Goal: Information Seeking & Learning: Learn about a topic

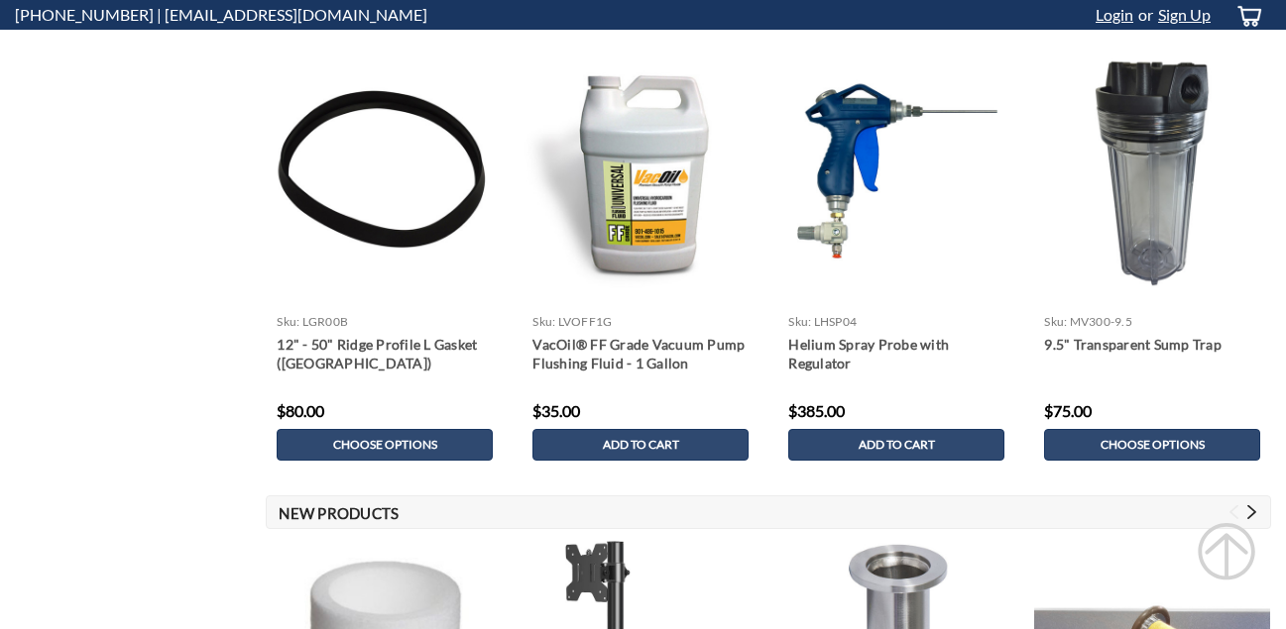
scroll to position [1024, 0]
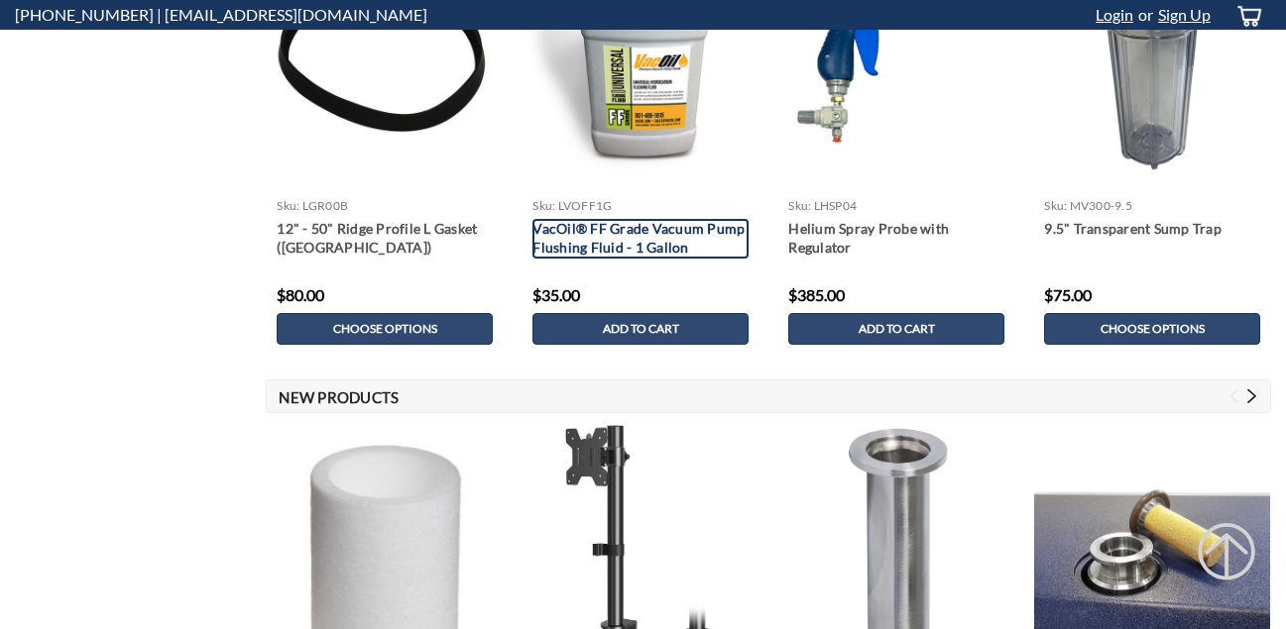
click at [642, 230] on link "VacOil® FF Grade Vacuum Pump Flushing Fluid - 1 Gallon" at bounding box center [640, 239] width 216 height 40
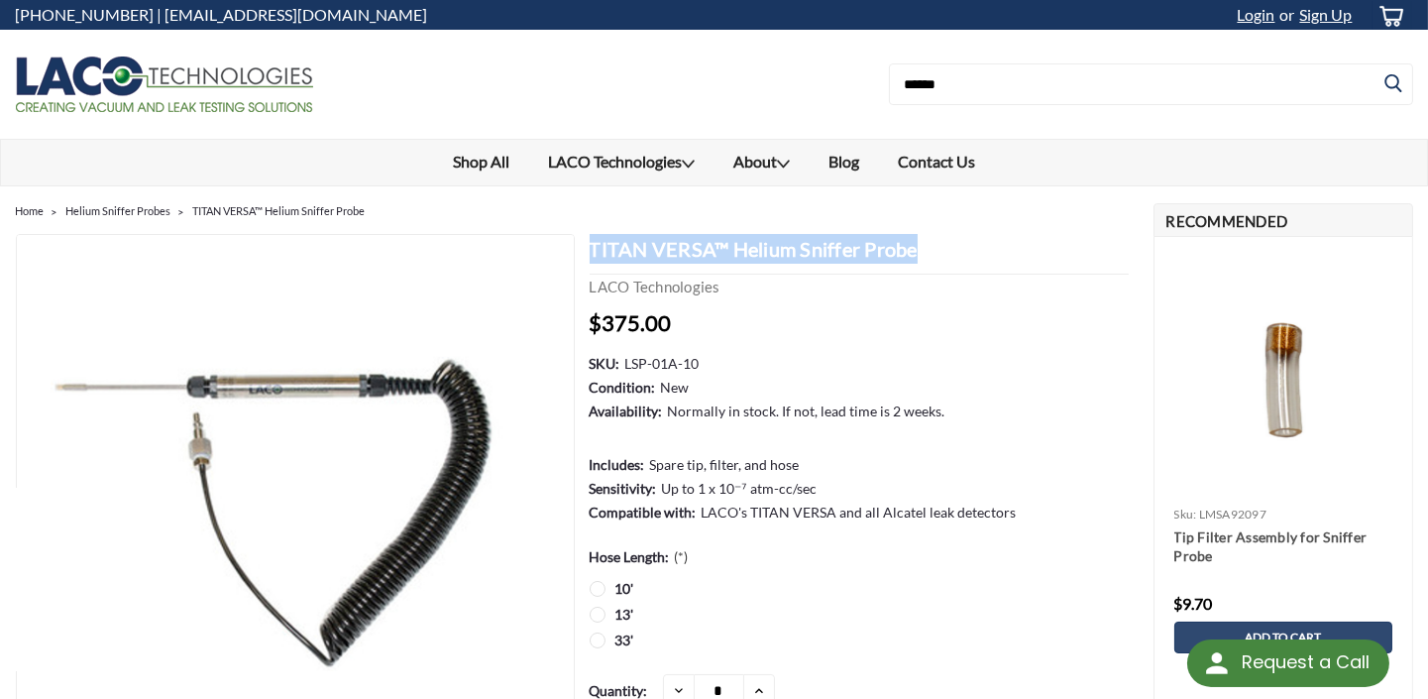
drag, startPoint x: 587, startPoint y: 248, endPoint x: 927, endPoint y: 246, distance: 340.0
click at [927, 246] on section "TITAN VERSA™ Helium Sniffer Probe LACO Technologies MSRP: Now: $375.00 (You sav…" at bounding box center [854, 516] width 559 height 564
copy h1 "TITAN VERSA™ Helium Sniffer Probe"
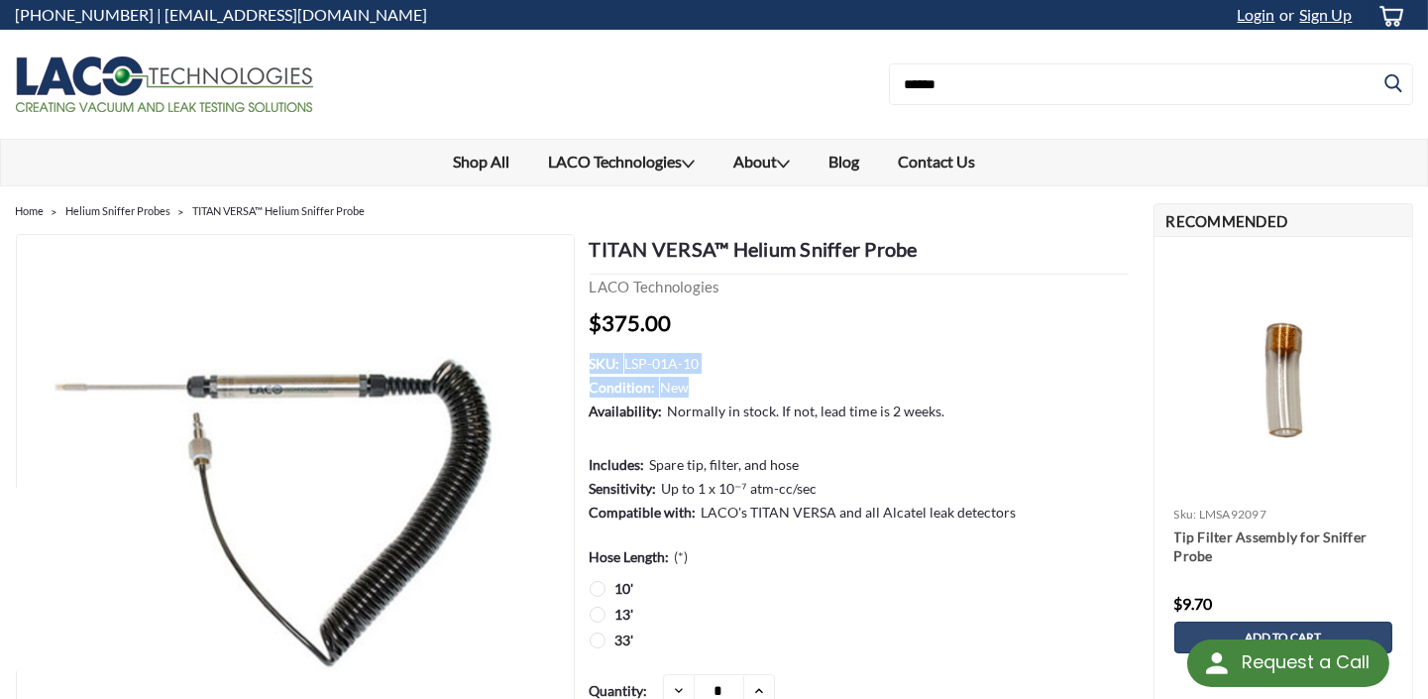
drag, startPoint x: 589, startPoint y: 360, endPoint x: 684, endPoint y: 375, distance: 96.3
click at [684, 375] on dl "SKU: LSP-01A-10 Condition: New Availability: Normally in stock. If not, lead ti…" at bounding box center [859, 439] width 539 height 172
copy dl "SKU: LSP-01A-10 Condition: New"
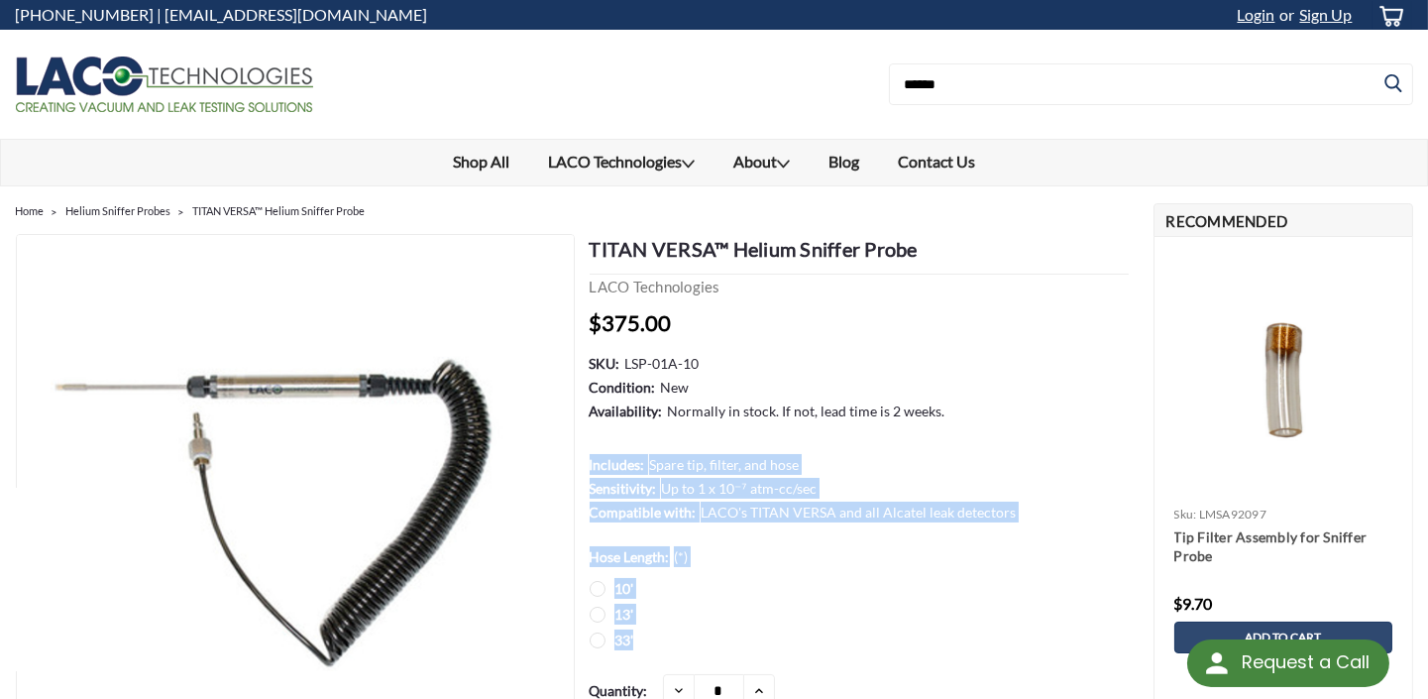
drag, startPoint x: 589, startPoint y: 463, endPoint x: 824, endPoint y: 639, distance: 293.8
click at [824, 561] on div "TITAN VERSA™ Helium Sniffer Probe LACO Technologies MSRP: Now: $375.00 (You sav…" at bounding box center [859, 397] width 539 height 327
copy div "Includes: Spare tip, filter, and hose Sensitivity: Up to 1 x 10⁻⁷ atm-cc/sec Co…"
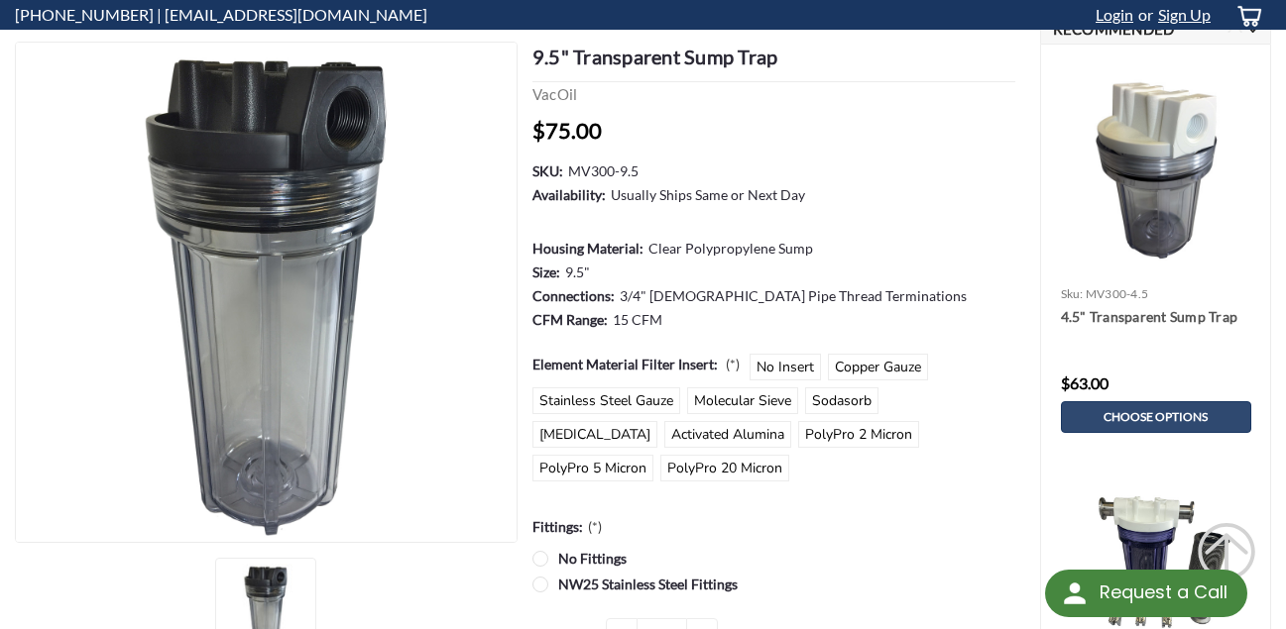
scroll to position [166, 0]
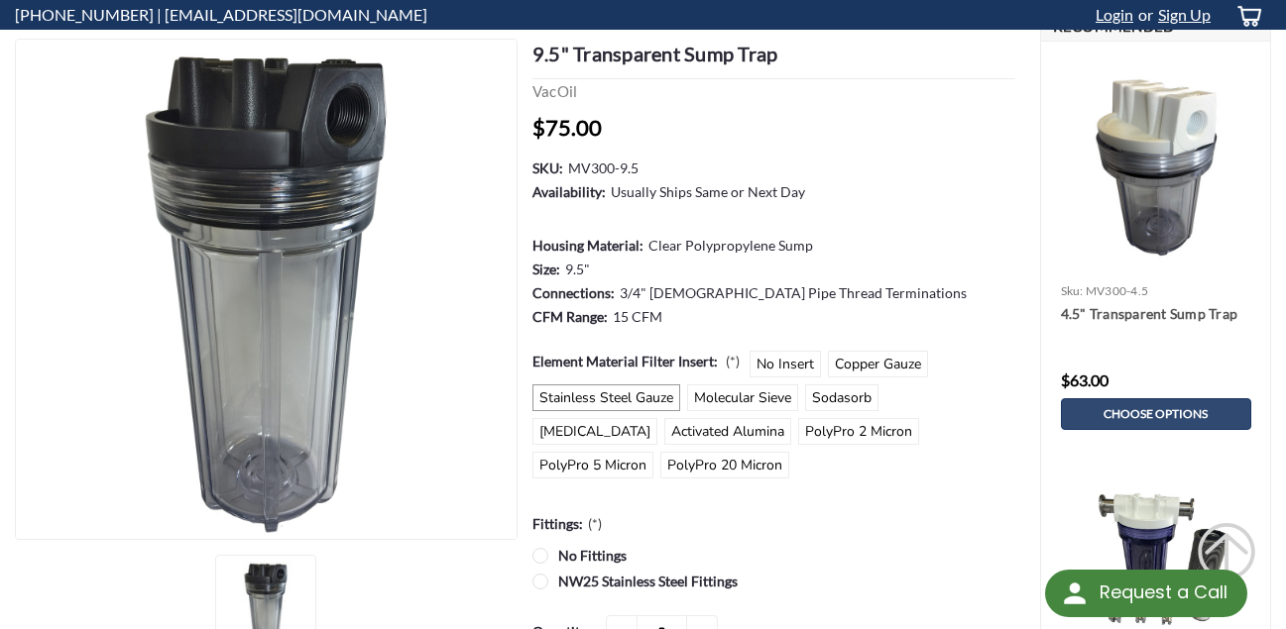
click at [585, 398] on label "Stainless Steel Gauze" at bounding box center [606, 398] width 148 height 27
click at [611, 283] on dt "Connections:" at bounding box center [573, 293] width 82 height 21
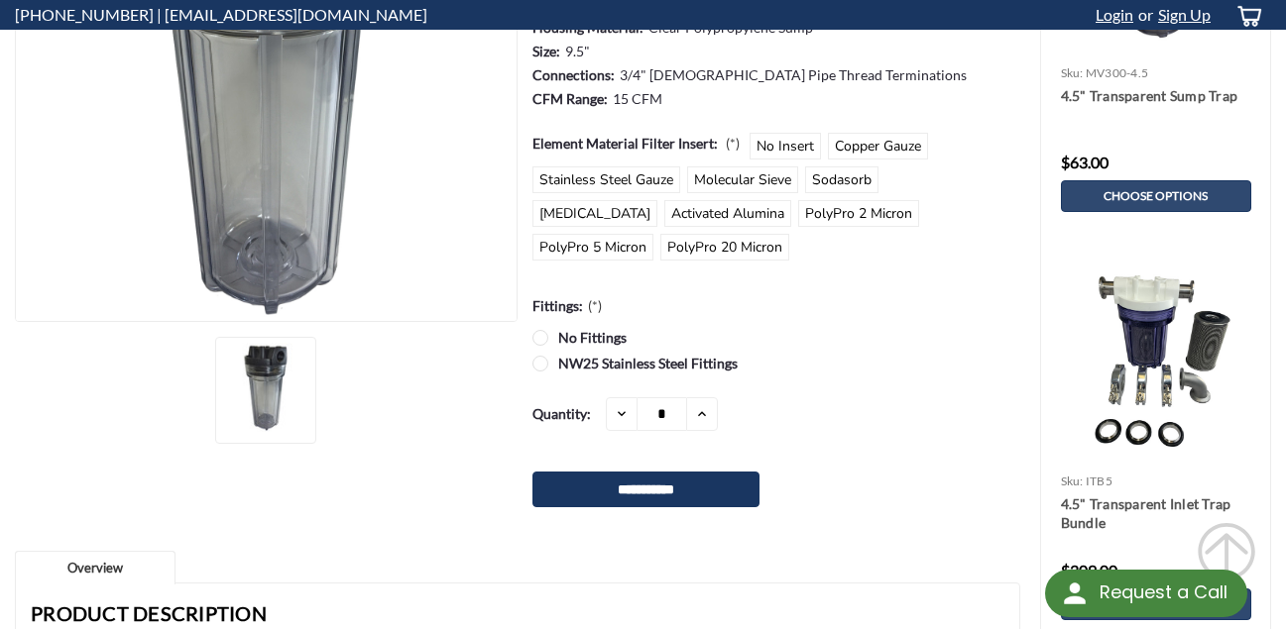
scroll to position [386, 0]
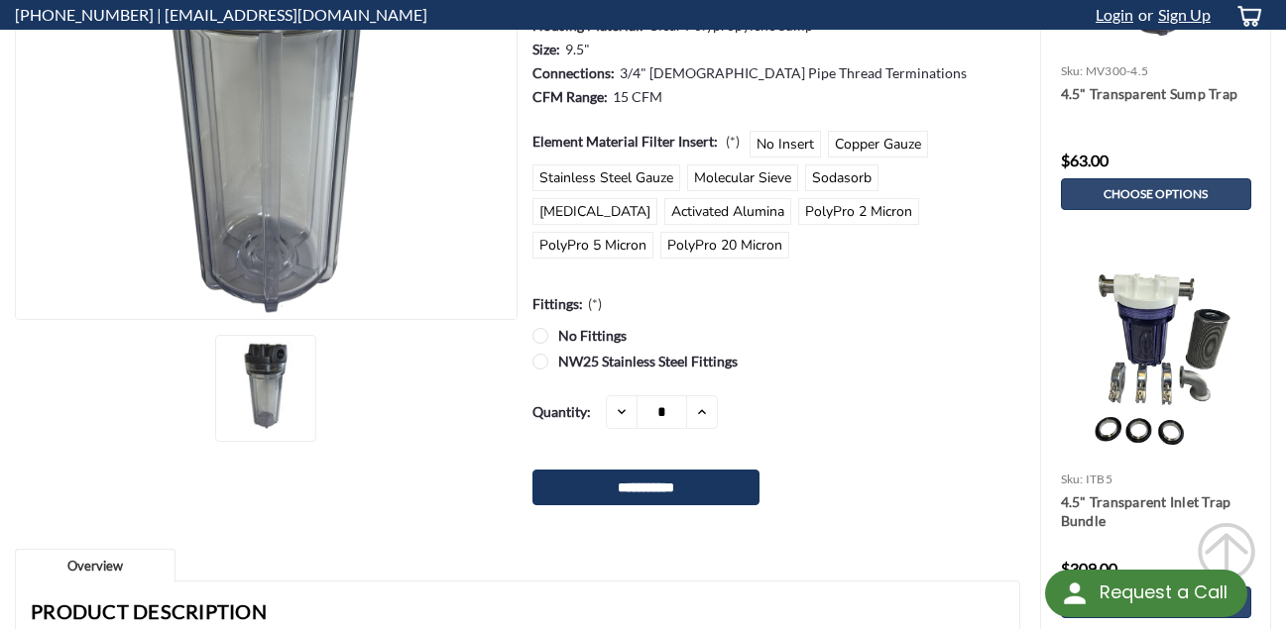
click at [538, 337] on label "No Fittings" at bounding box center [773, 335] width 483 height 21
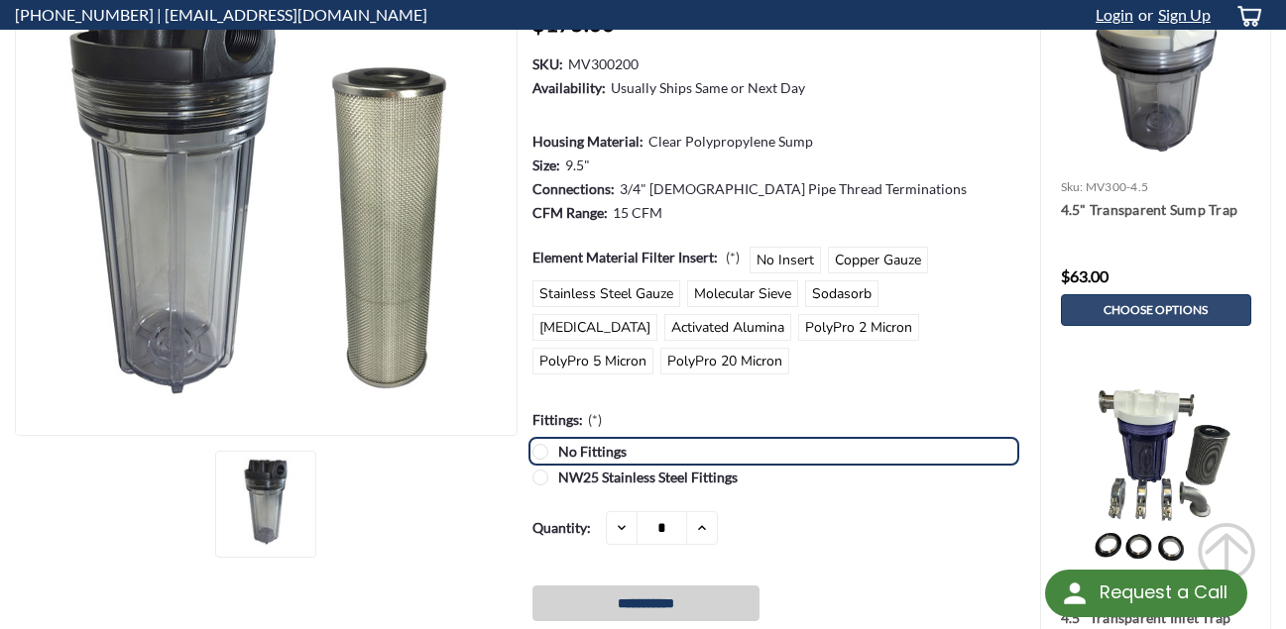
scroll to position [366, 0]
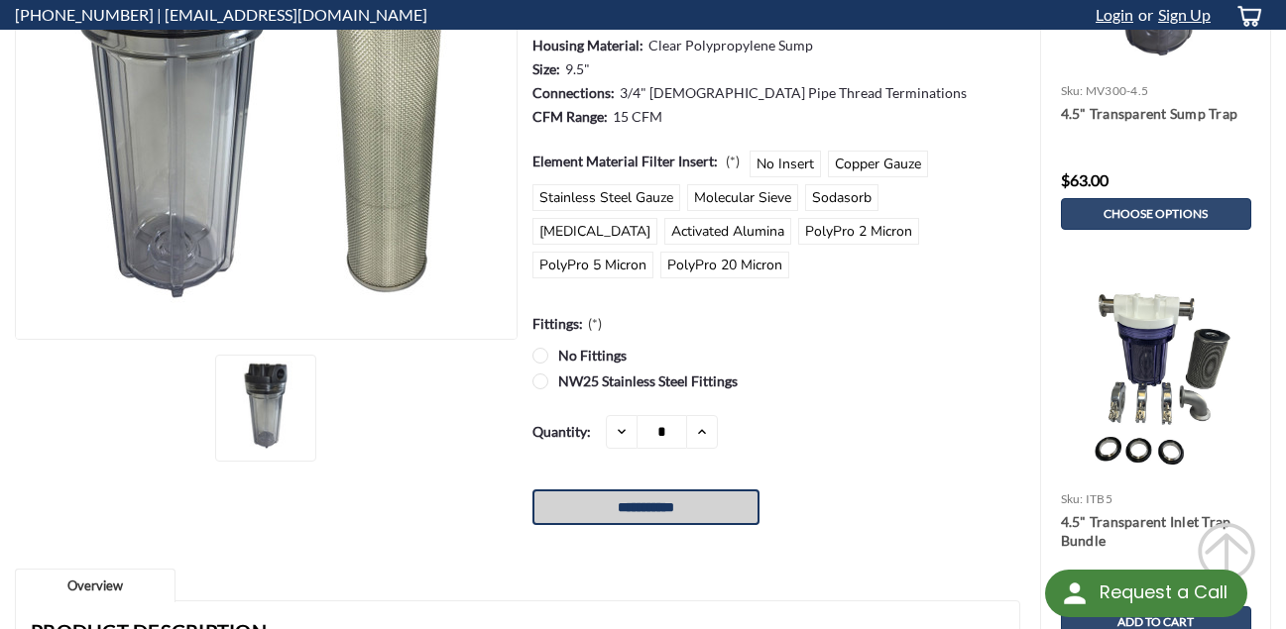
click at [639, 506] on input "**********" at bounding box center [645, 508] width 227 height 36
type input "**********"
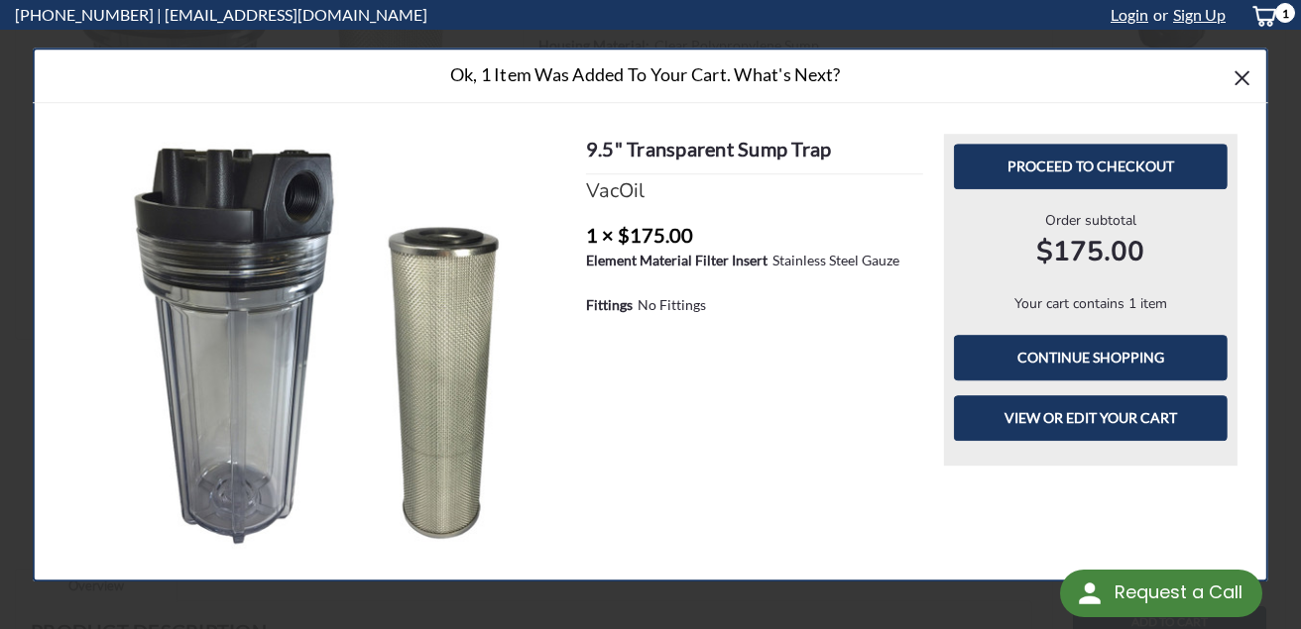
drag, startPoint x: 699, startPoint y: 301, endPoint x: 583, endPoint y: 263, distance: 122.2
click at [583, 263] on div "9.5" Transparent Sump Trap VacOil 1 × $175.00 Element Material Filter Insert St…" at bounding box center [754, 236] width 358 height 205
copy div "Element Material Filter Insert Stainless Steel Gauze Fittings No Fittings"
click at [583, 263] on div "9.5" Transparent Sump Trap VacOil 1 × $175.00 Element Material Filter Insert St…" at bounding box center [754, 236] width 358 height 205
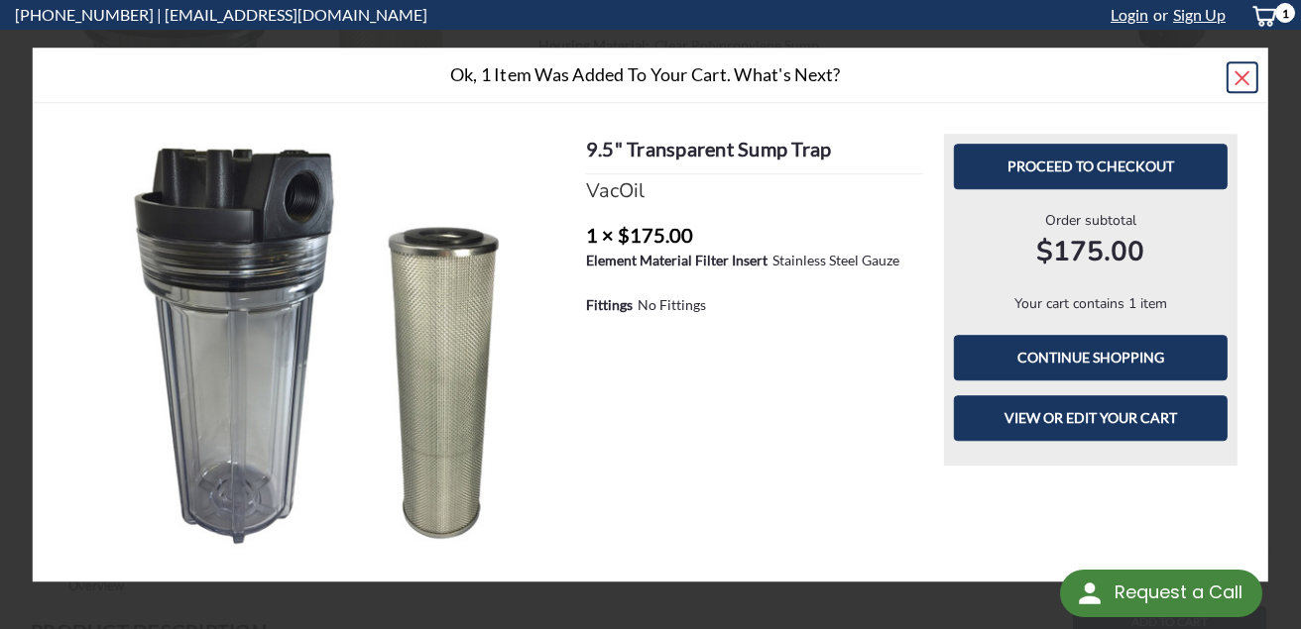
click at [1251, 76] on span "×" at bounding box center [1241, 77] width 19 height 43
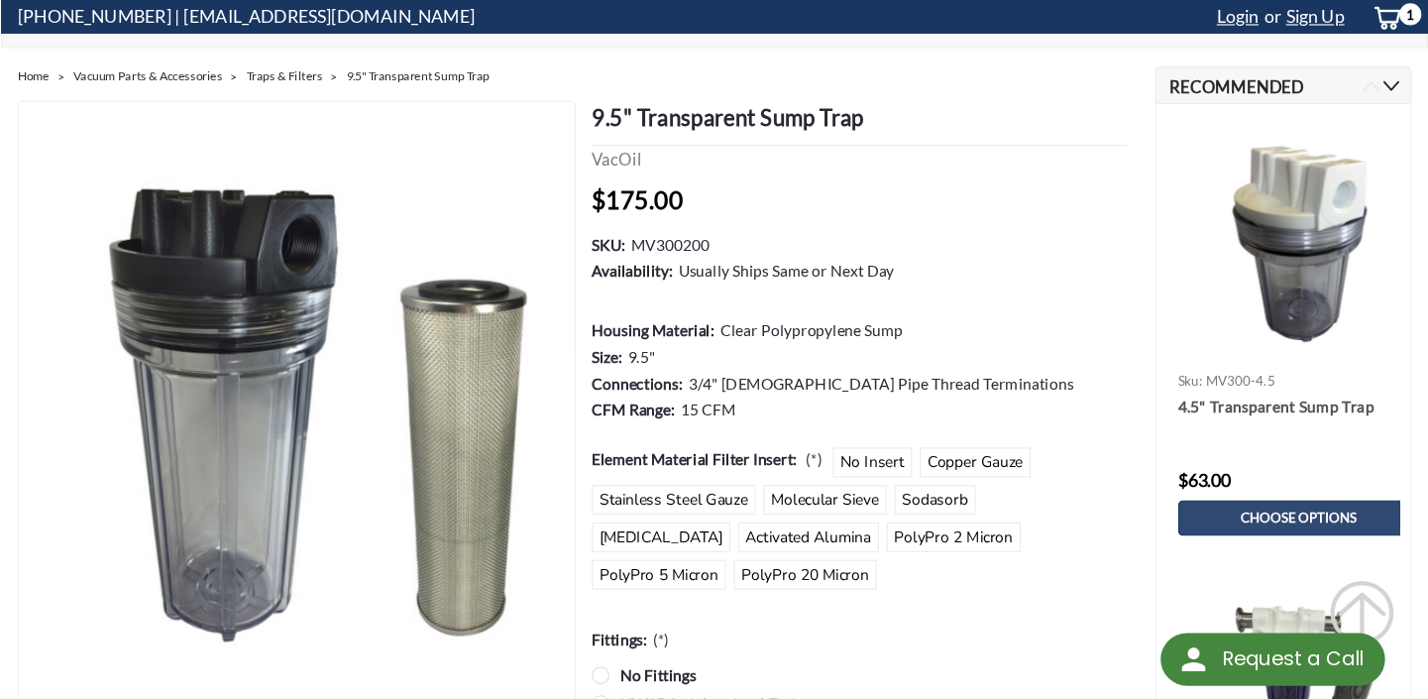
scroll to position [113, 0]
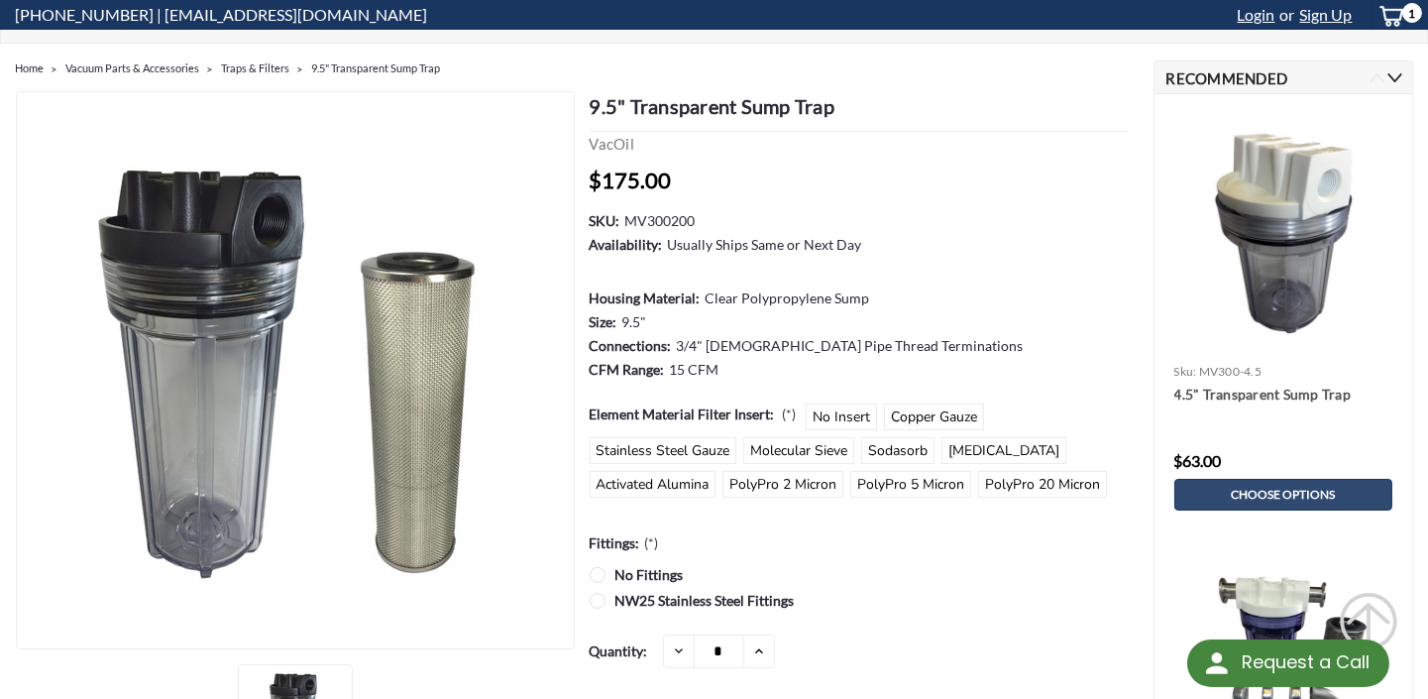
click at [596, 111] on h1 "9.5" Transparent Sump Trap" at bounding box center [859, 111] width 539 height 41
click at [593, 111] on h1 "9.5" Transparent Sump Trap" at bounding box center [859, 111] width 539 height 41
click at [593, 112] on h1 "9.5" Transparent Sump Trap" at bounding box center [859, 111] width 539 height 41
copy div "9.5" Transparent Sump Trap"
drag, startPoint x: 590, startPoint y: 213, endPoint x: 694, endPoint y: 214, distance: 104.1
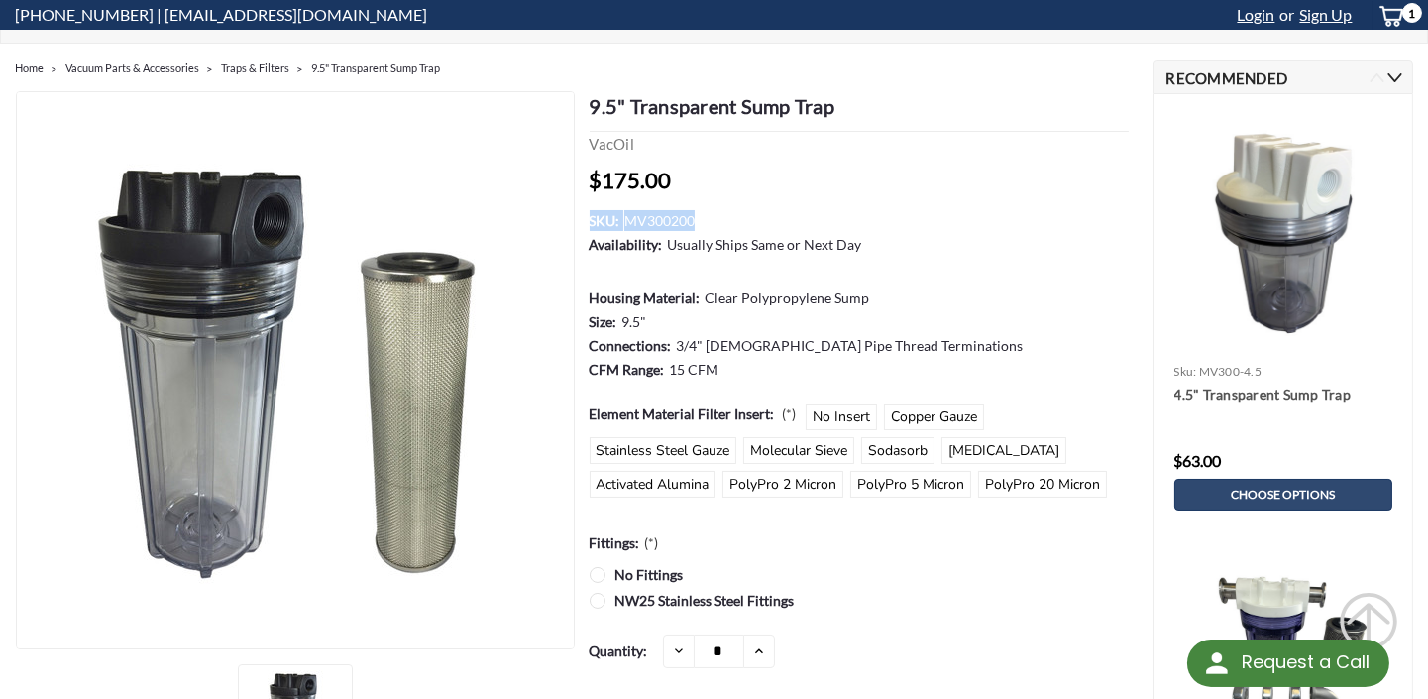
click at [694, 214] on dl "SKU: MV300200 Availability: Usually Ships Same or Next Day Housing Material: Cl…" at bounding box center [859, 296] width 539 height 172
copy dl "SKU: MV300200"
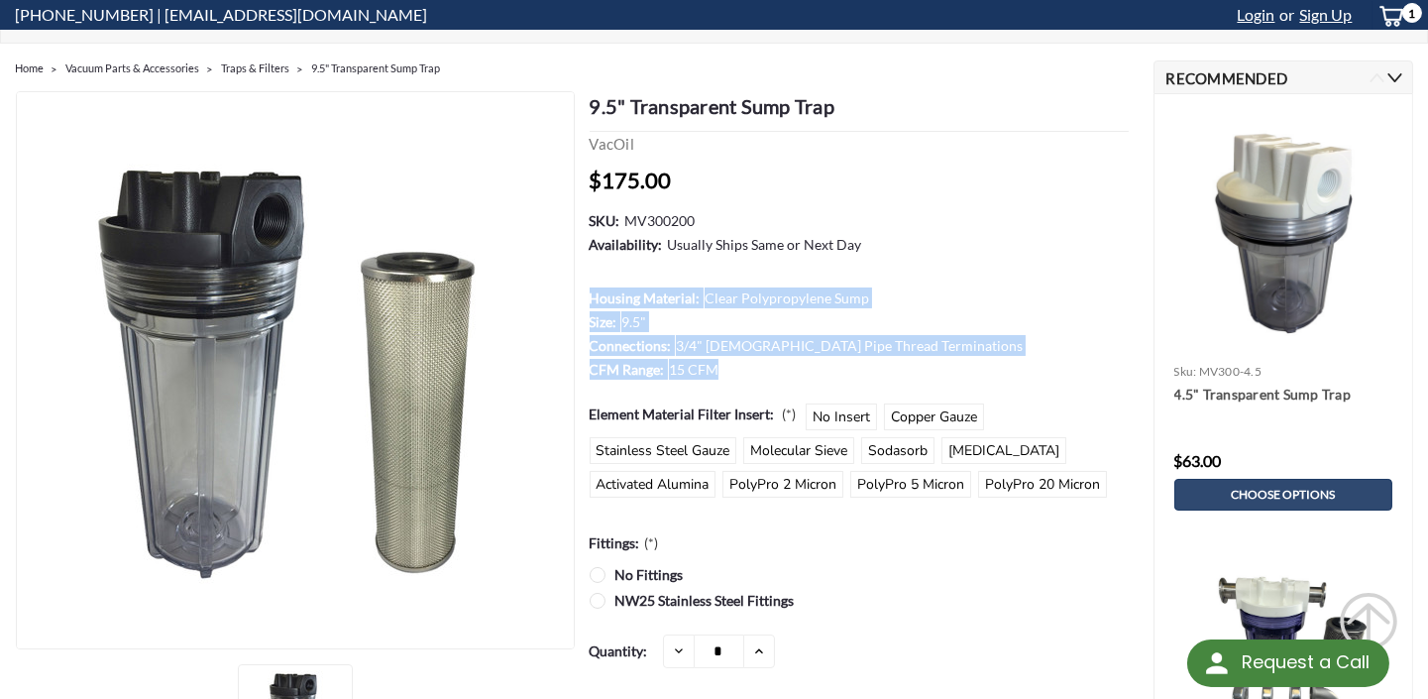
drag, startPoint x: 591, startPoint y: 291, endPoint x: 714, endPoint y: 358, distance: 139.7
click at [714, 358] on dl "SKU: MV300200 Availability: Usually Ships Same or Next Day Housing Material: Cl…" at bounding box center [859, 296] width 539 height 172
copy dl "Housing Material: Clear Polypropylene Sump Size: 9.5" Connections: 3/4" Female …"
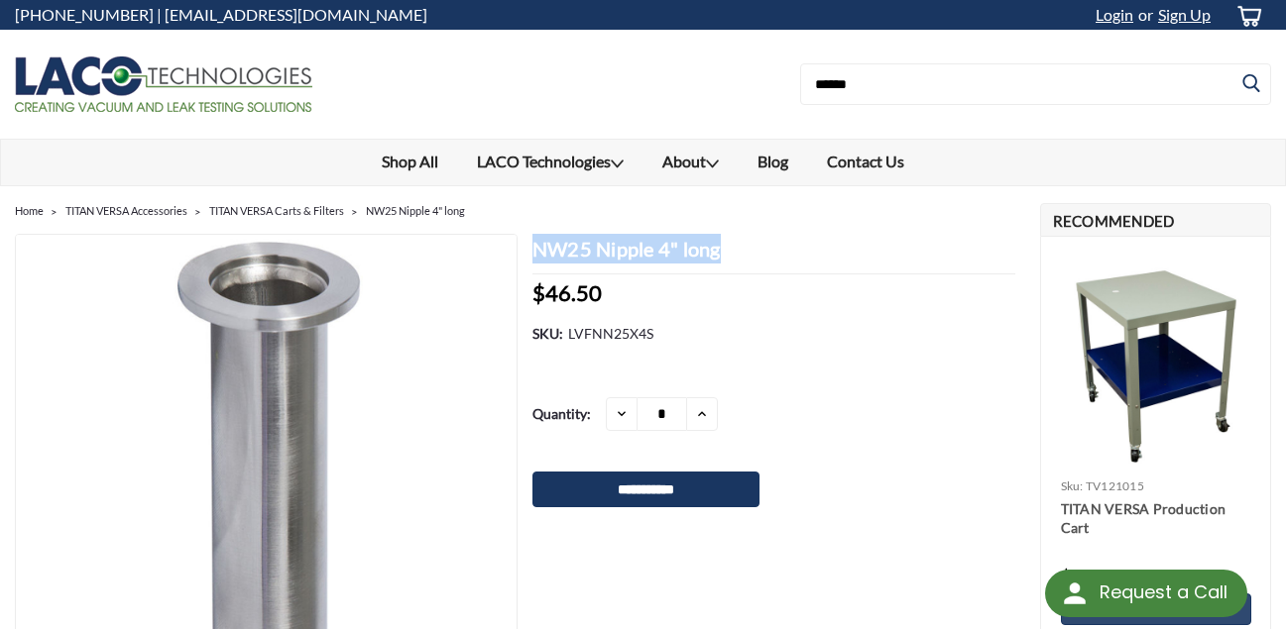
drag, startPoint x: 534, startPoint y: 249, endPoint x: 738, endPoint y: 244, distance: 204.3
click at [738, 244] on h1 "NW25 Nipple 4" long" at bounding box center [773, 254] width 483 height 41
copy h1 "NW25 Nipple 4" long"
drag, startPoint x: 534, startPoint y: 325, endPoint x: 663, endPoint y: 334, distance: 129.2
click at [663, 334] on section "NW25 Nipple 4" long MSRP: Now: $46.50 (You save ) SKU: LVFNN25X4S Current Stock:" at bounding box center [768, 378] width 503 height 288
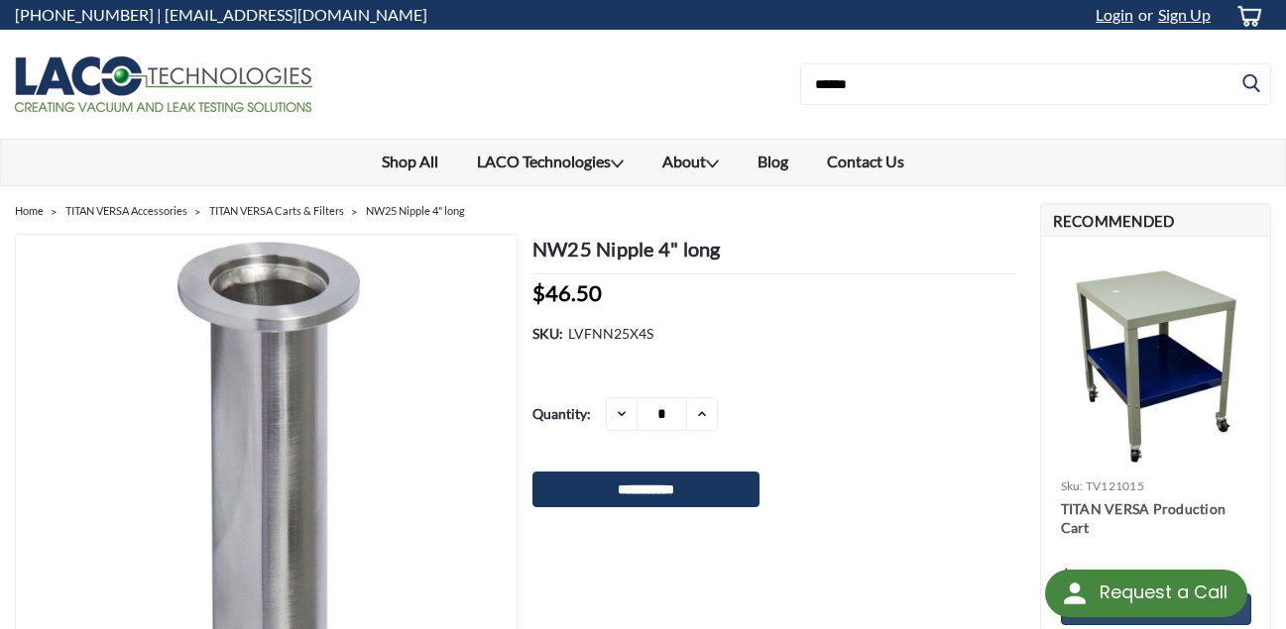
click at [610, 330] on dd "LVFNN25X4S" at bounding box center [610, 333] width 85 height 21
click at [554, 335] on dt "SKU:" at bounding box center [547, 333] width 31 height 21
drag, startPoint x: 530, startPoint y: 332, endPoint x: 615, endPoint y: 336, distance: 84.3
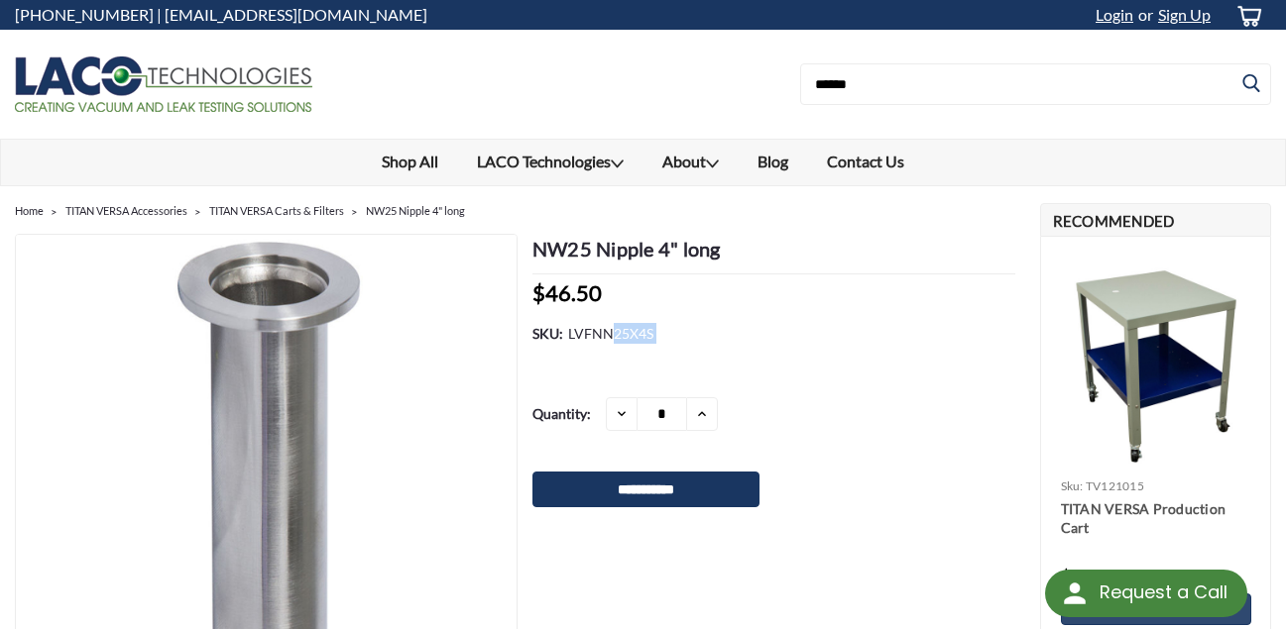
click at [615, 336] on section "NW25 Nipple 4" long MSRP: Now: $46.50 (You save ) SKU: LVFNN25X4S Current Stock:" at bounding box center [768, 378] width 503 height 288
click at [615, 336] on dd "LVFNN25X4S" at bounding box center [610, 333] width 85 height 21
click at [530, 335] on section "NW25 Nipple 4" long MSRP: Now: $46.50 (You save ) SKU: LVFNN25X4S Current Stock:" at bounding box center [768, 378] width 503 height 288
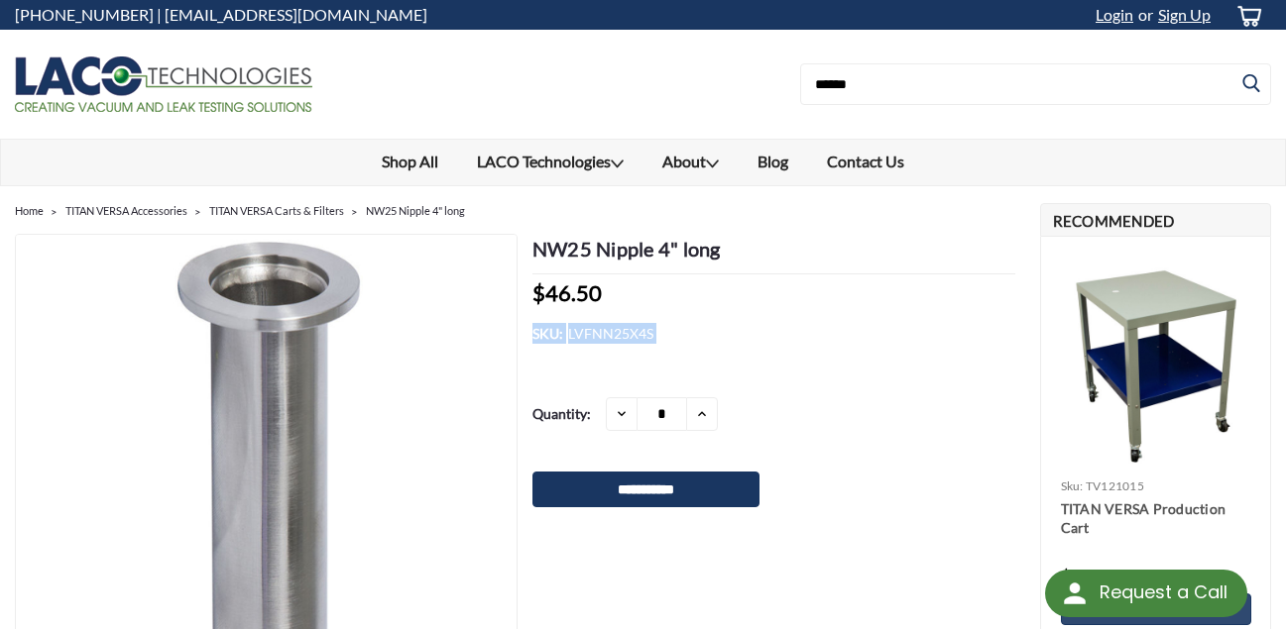
click at [532, 335] on section "NW25 Nipple 4" long MSRP: Now: $46.50 (You save ) SKU: LVFNN25X4S Current Stock:" at bounding box center [768, 378] width 503 height 288
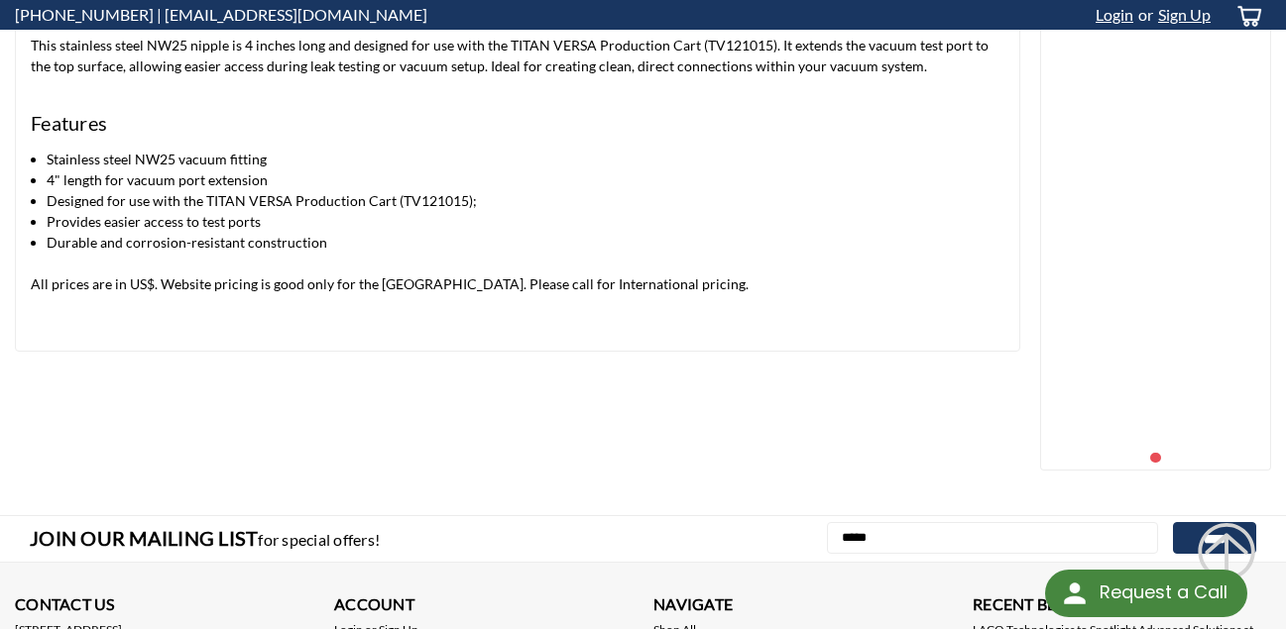
scroll to position [969, 0]
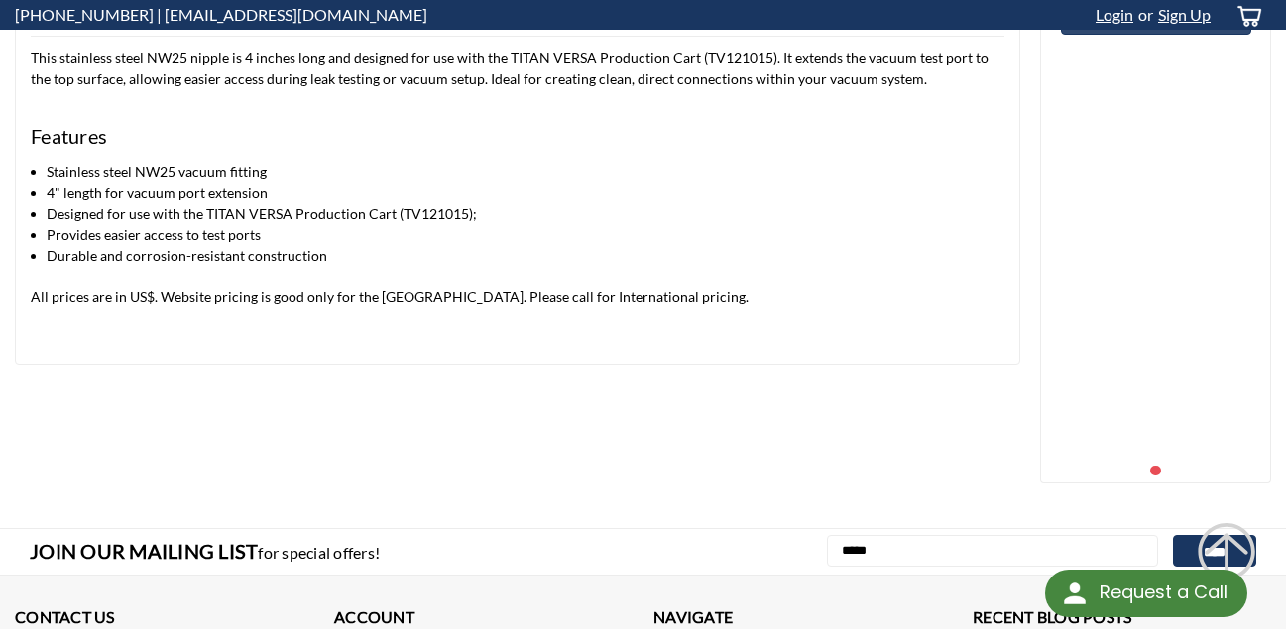
click at [264, 253] on li "Durable and corrosion-resistant construction" at bounding box center [526, 255] width 958 height 21
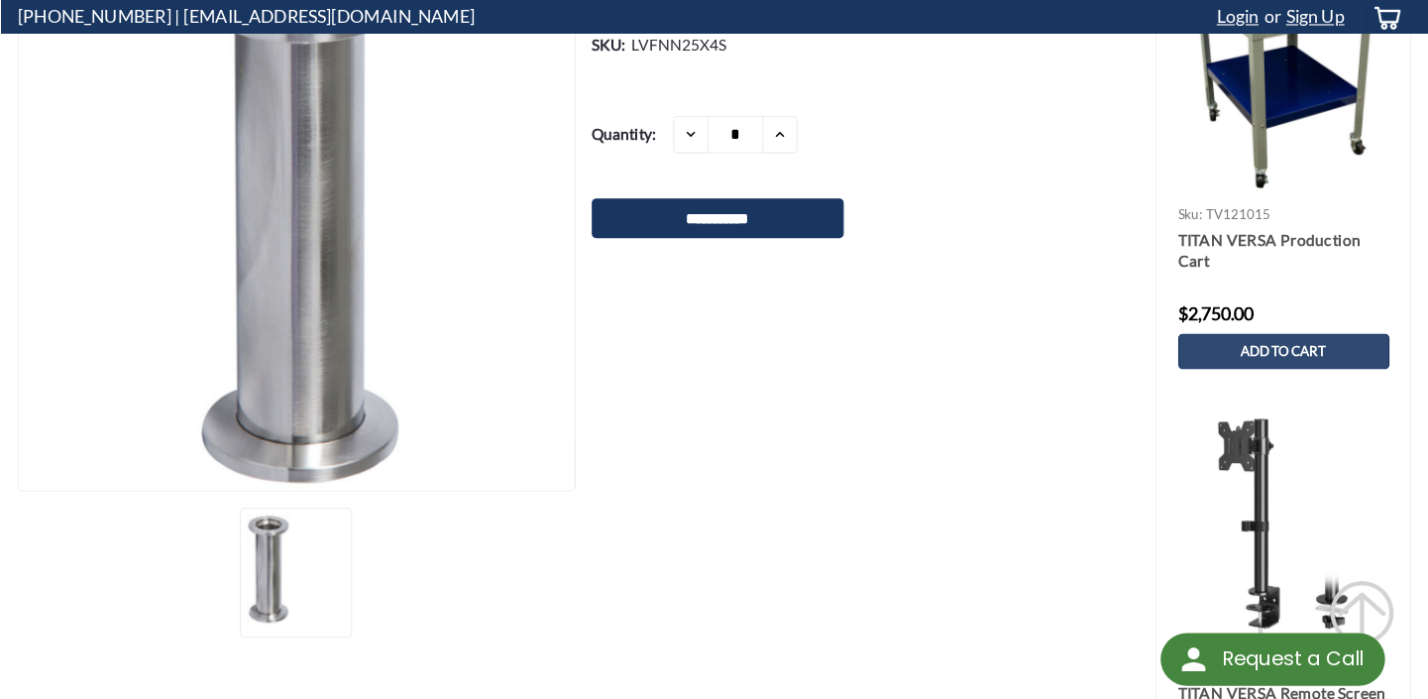
scroll to position [0, 0]
